Goal: Task Accomplishment & Management: Manage account settings

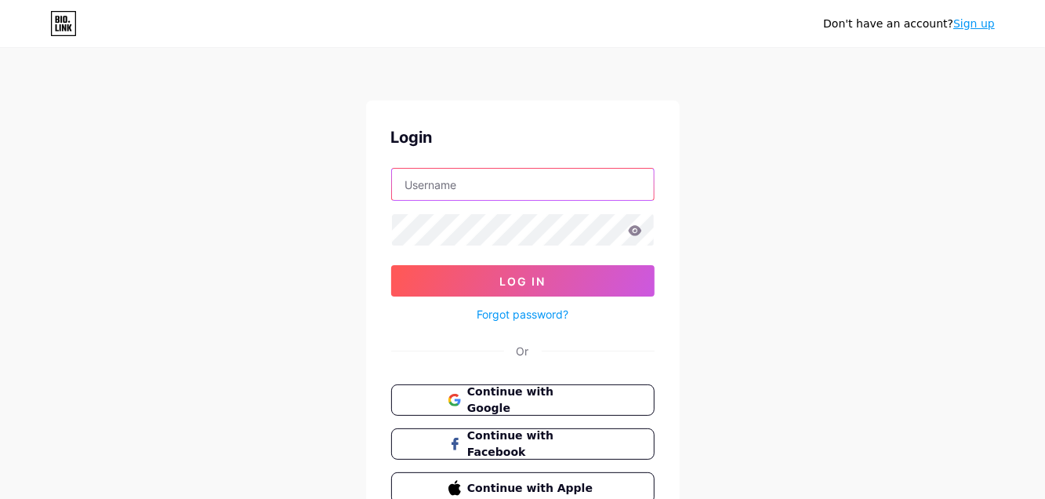
click at [463, 184] on input "text" at bounding box center [523, 184] width 262 height 31
click at [815, 206] on div "Don't have an account? Sign up Login Log In Forgot password? Or Continue with G…" at bounding box center [522, 289] width 1045 height 579
click at [531, 405] on span "Continue with Google" at bounding box center [532, 400] width 131 height 34
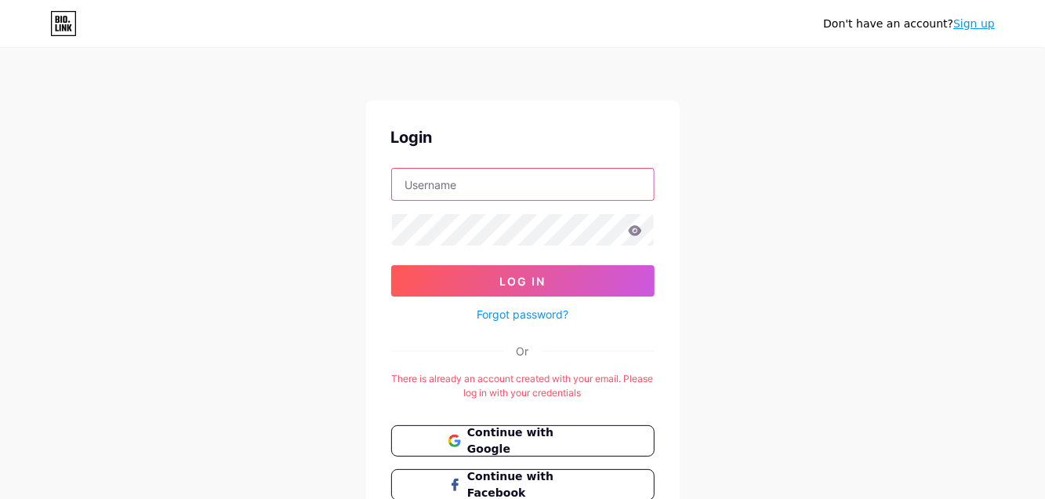
click at [472, 175] on input "text" at bounding box center [523, 184] width 262 height 31
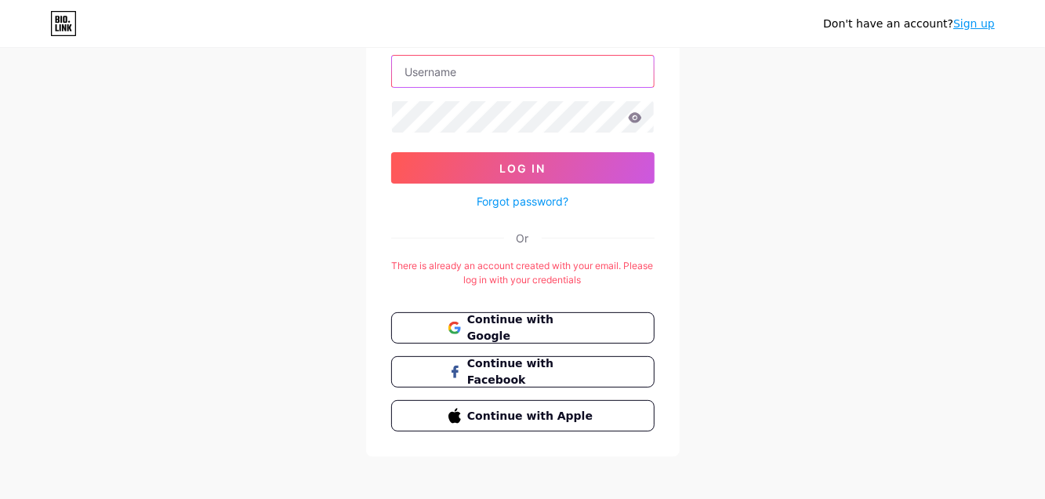
scroll to position [118, 0]
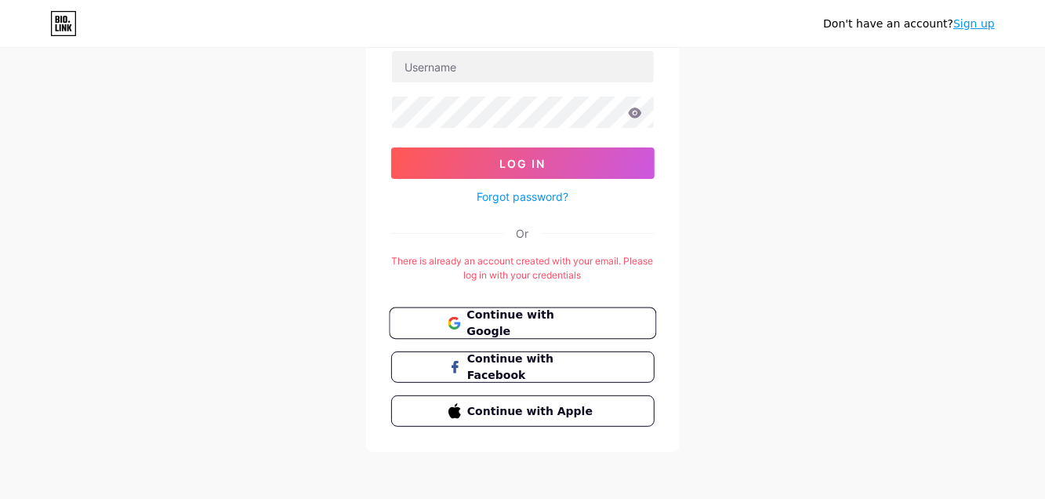
click at [526, 322] on span "Continue with Google" at bounding box center [532, 324] width 131 height 34
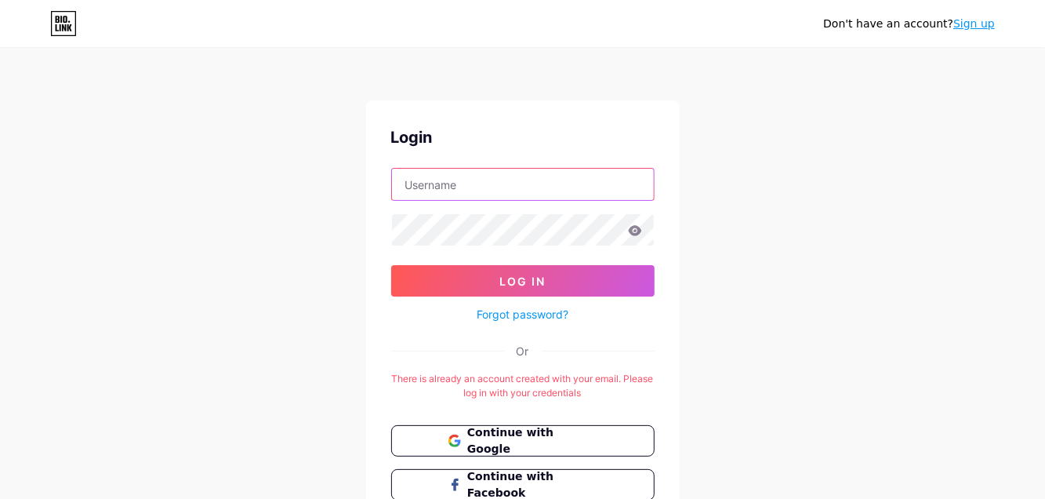
click at [507, 190] on input "text" at bounding box center [523, 184] width 262 height 31
type input "t"
type input "thrivecorenaturals"
click at [637, 232] on icon at bounding box center [634, 230] width 13 height 10
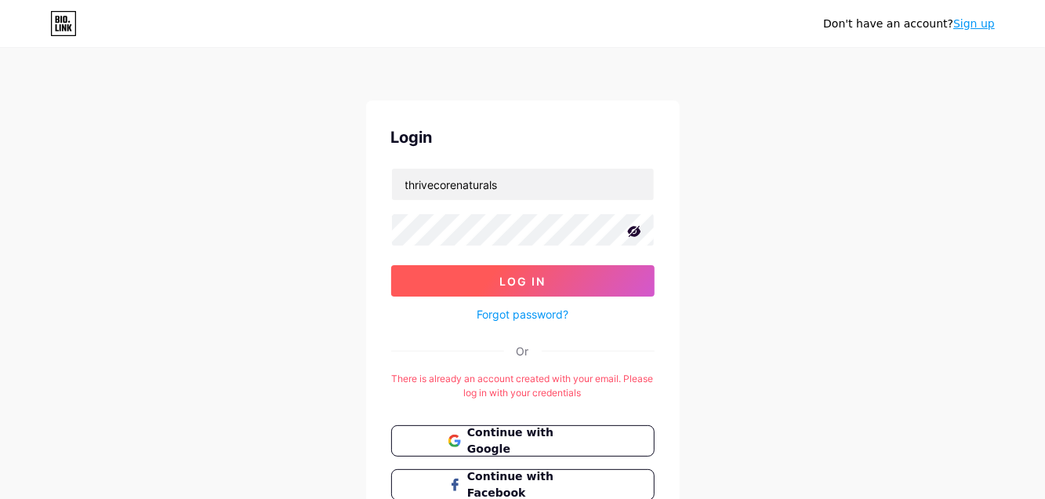
click at [529, 277] on span "Log In" at bounding box center [522, 280] width 46 height 13
